Goal: Information Seeking & Learning: Learn about a topic

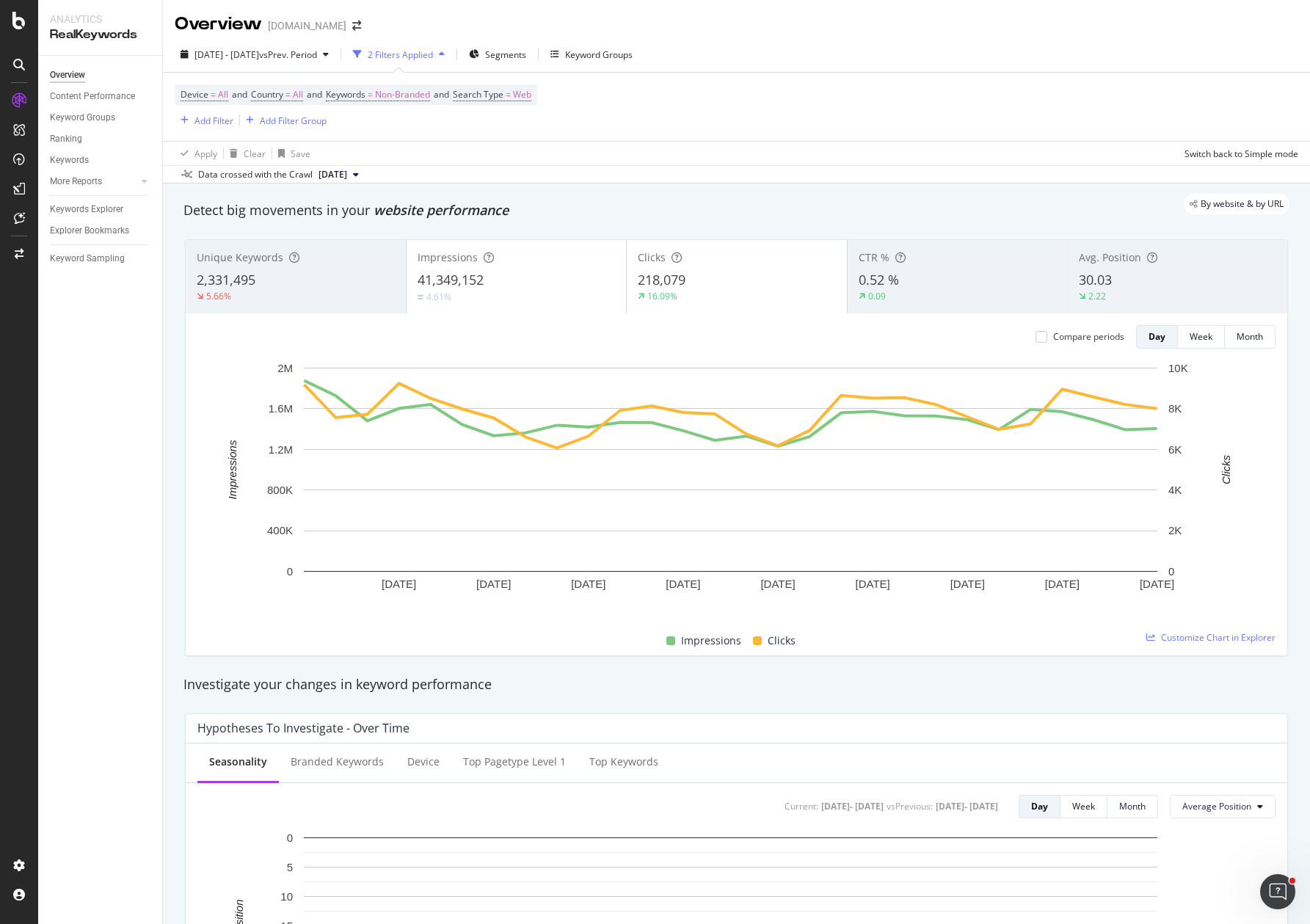
click at [478, 288] on span "41,349,152" at bounding box center [451, 279] width 66 height 18
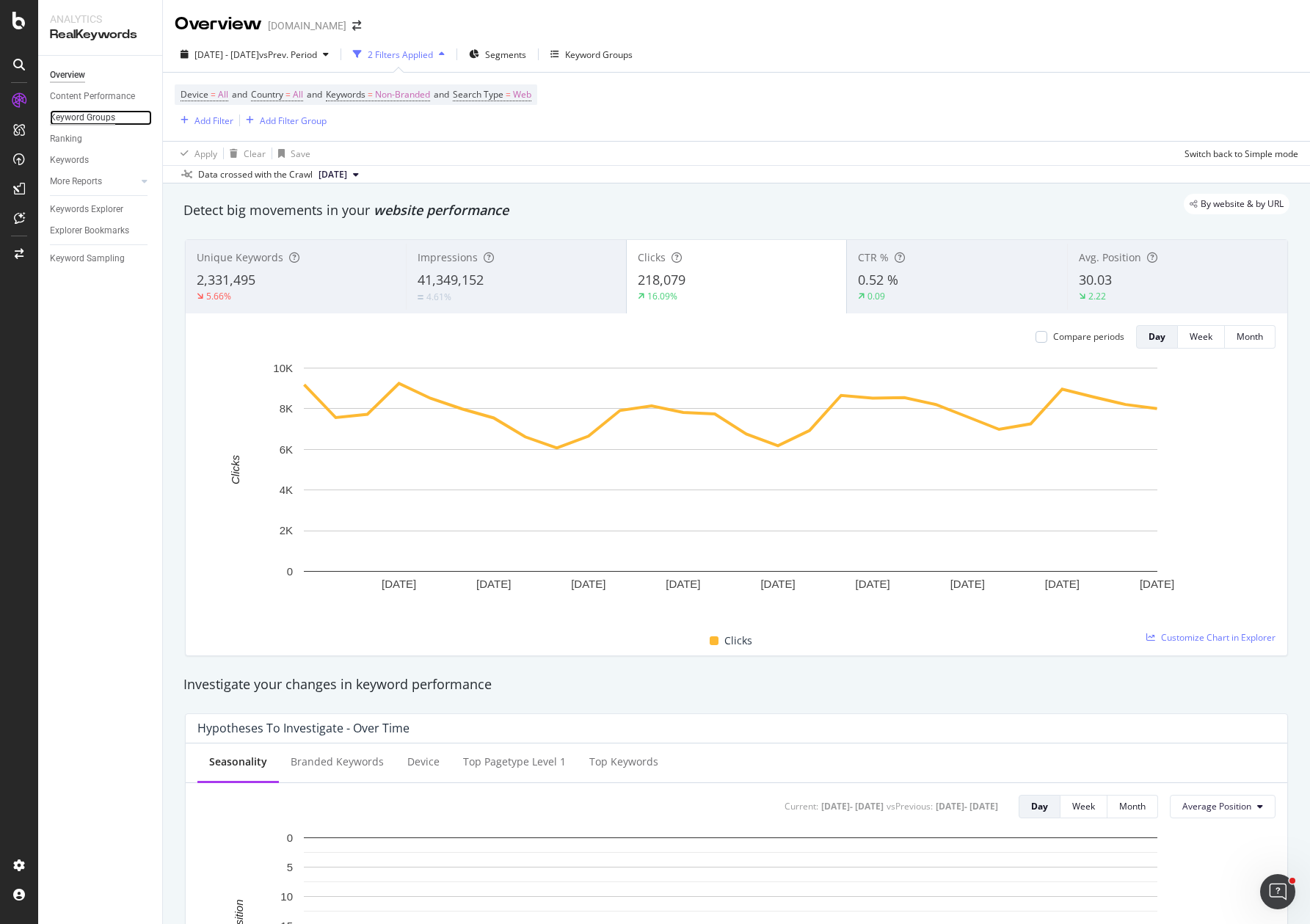
click at [73, 116] on div "Keyword Groups" at bounding box center [82, 117] width 65 height 15
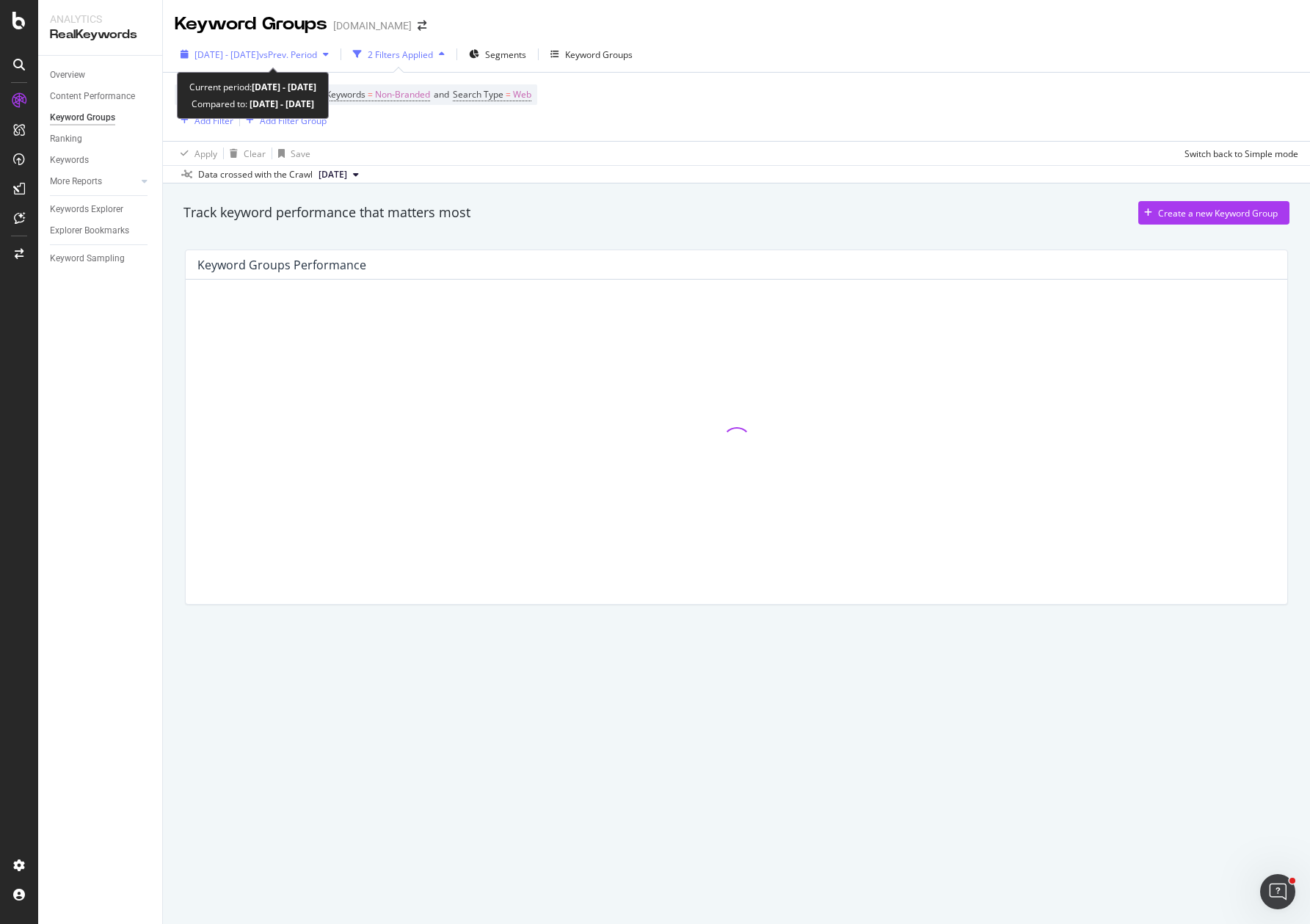
click at [317, 54] on span "vs Prev. Period" at bounding box center [288, 54] width 58 height 12
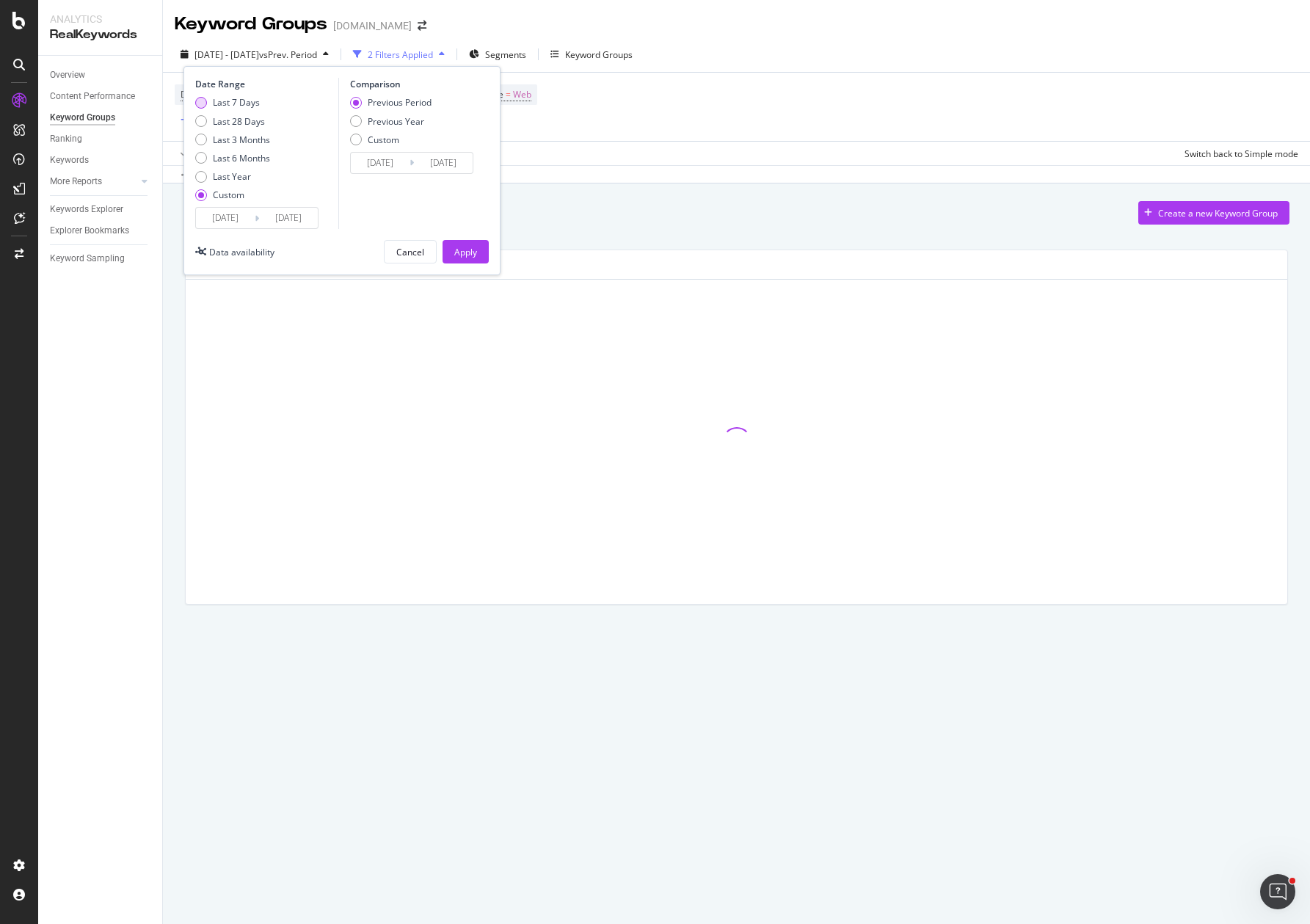
click at [217, 102] on div "Last 7 Days" at bounding box center [237, 102] width 47 height 12
type input "2025/08/06"
type input "2025/08/12"
type input "2025/07/30"
type input "2025/08/05"
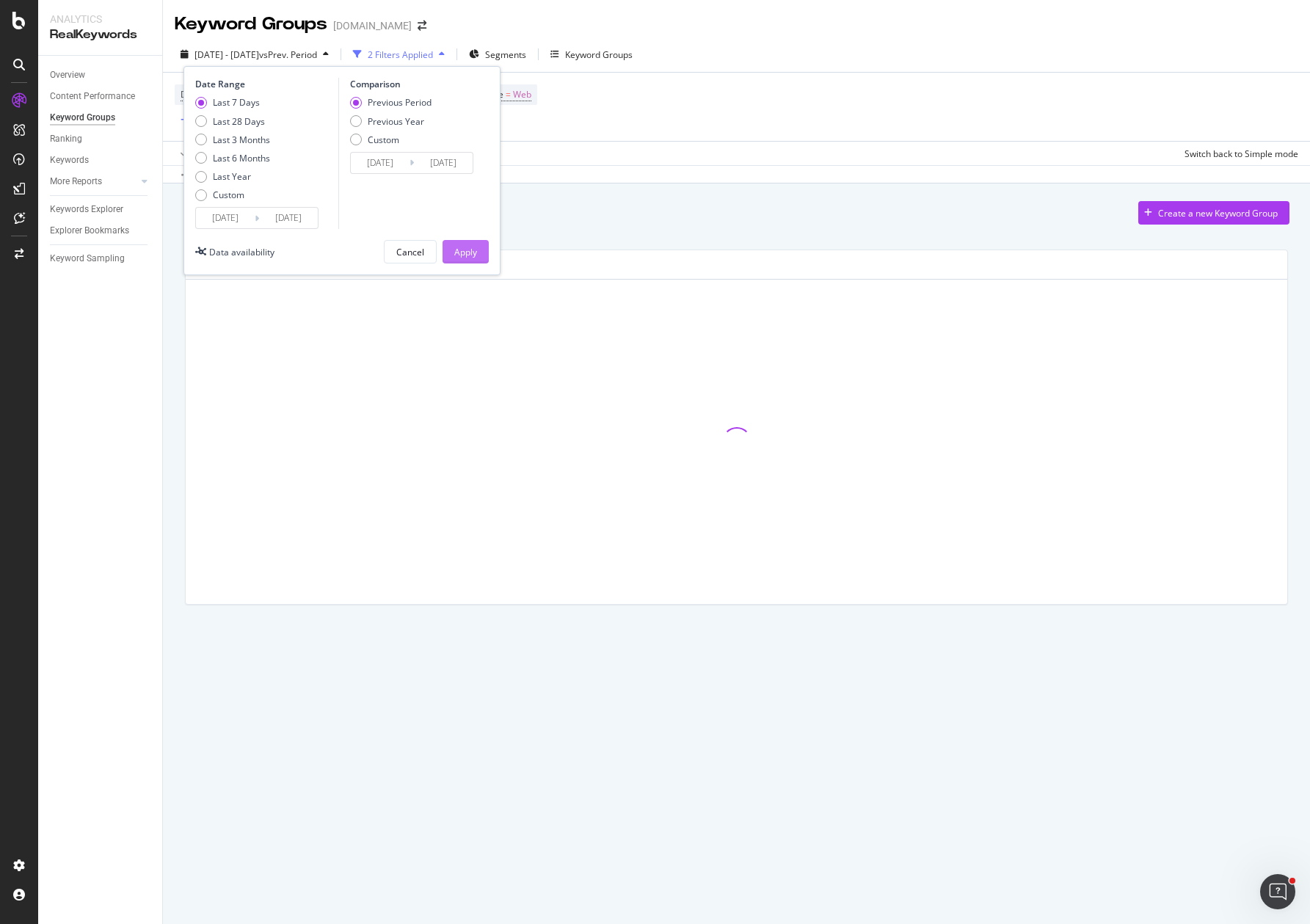
click at [470, 249] on div "Apply" at bounding box center [466, 252] width 23 height 12
